Goal: Check status: Check status

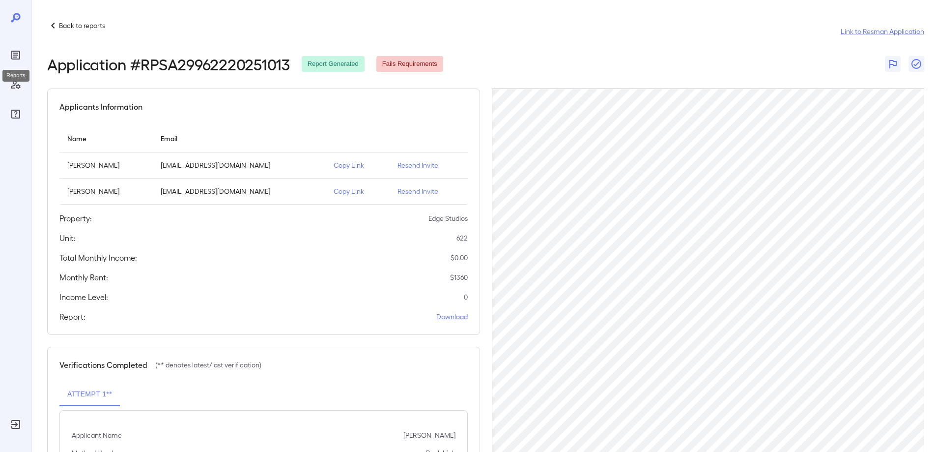
click at [8, 48] on div "Reports" at bounding box center [16, 55] width 16 height 16
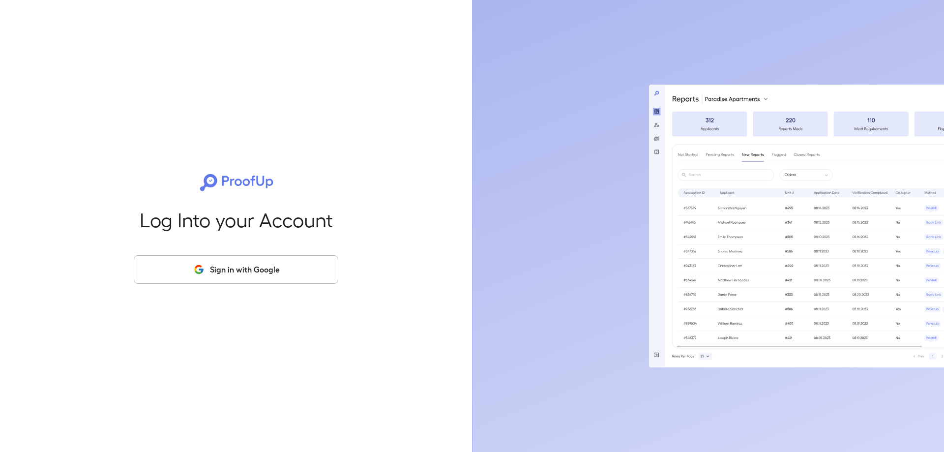
click at [174, 275] on button "Sign in with Google" at bounding box center [236, 269] width 204 height 29
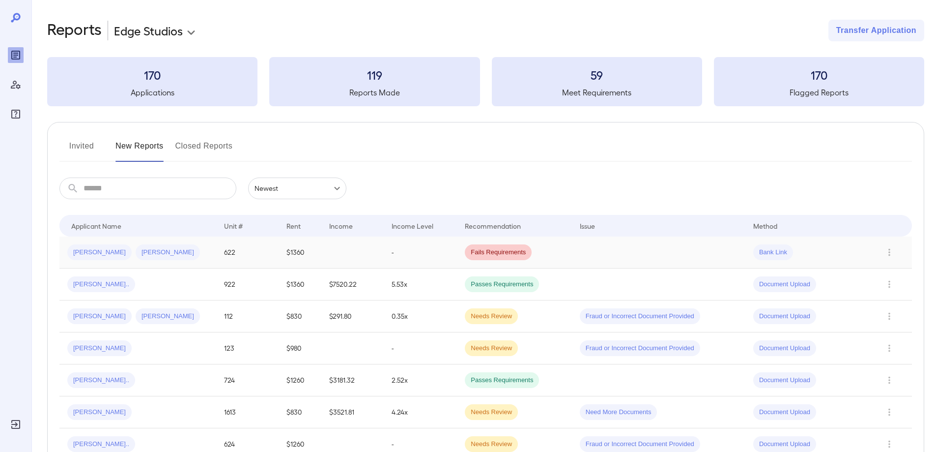
click at [445, 259] on td "-" at bounding box center [420, 252] width 73 height 32
